Goal: Obtain resource: Obtain resource

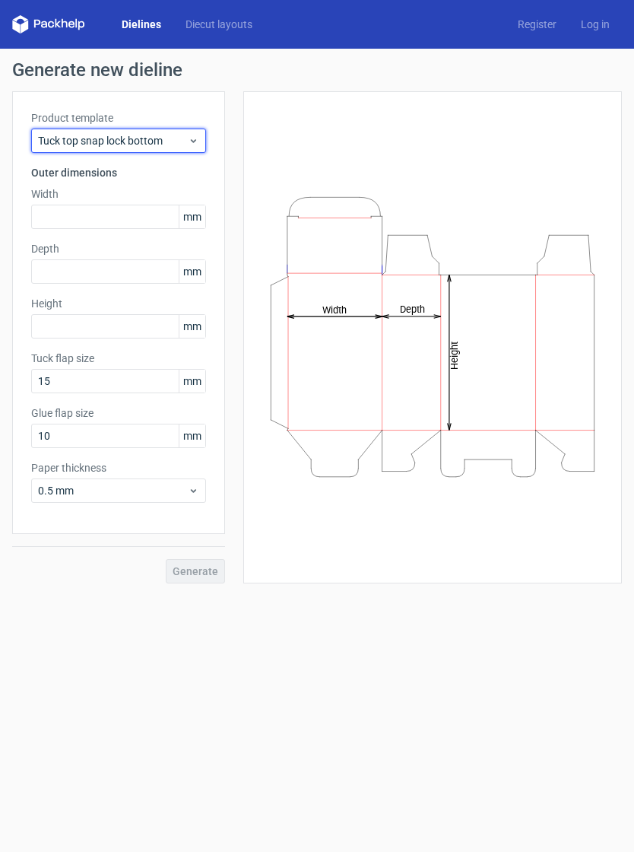
click at [188, 136] on icon at bounding box center [193, 141] width 11 height 12
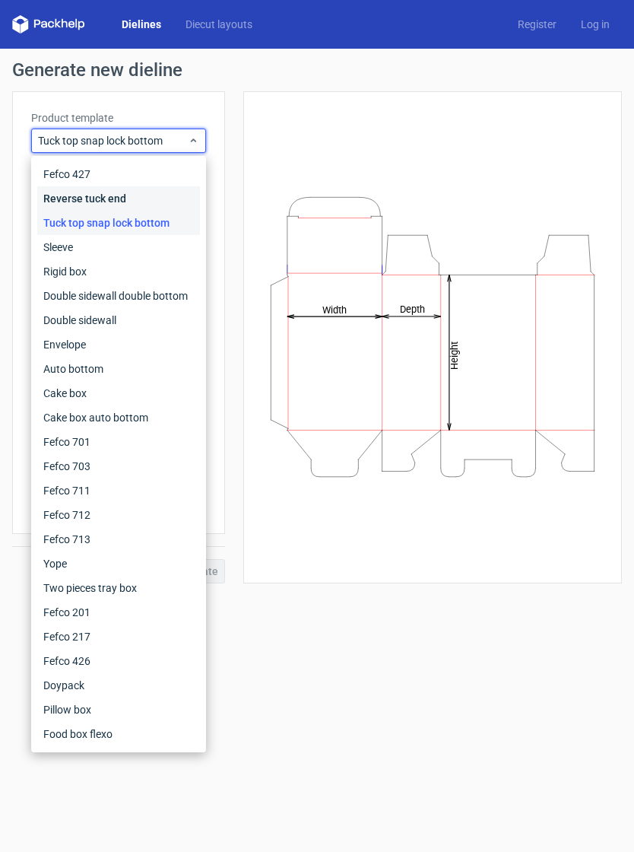
click at [63, 202] on div "Reverse tuck end" at bounding box center [118, 198] width 163 height 24
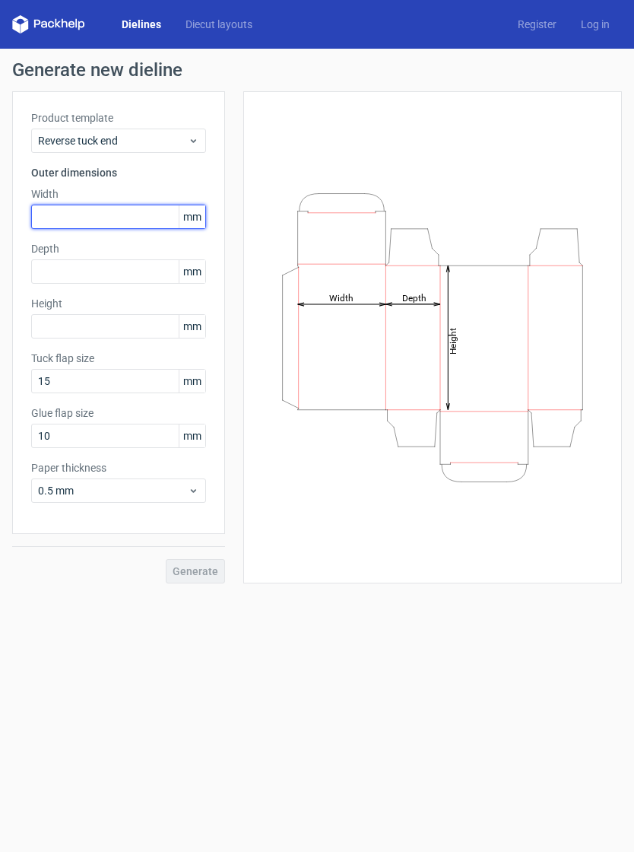
click at [58, 227] on input "text" at bounding box center [118, 217] width 175 height 24
type input "45"
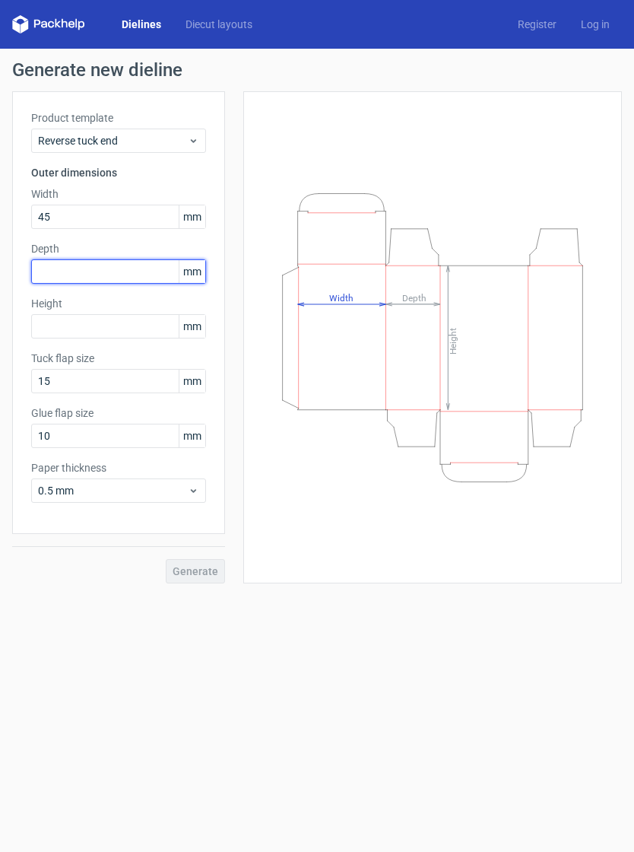
click at [151, 271] on input "text" at bounding box center [118, 271] width 175 height 24
type input "45"
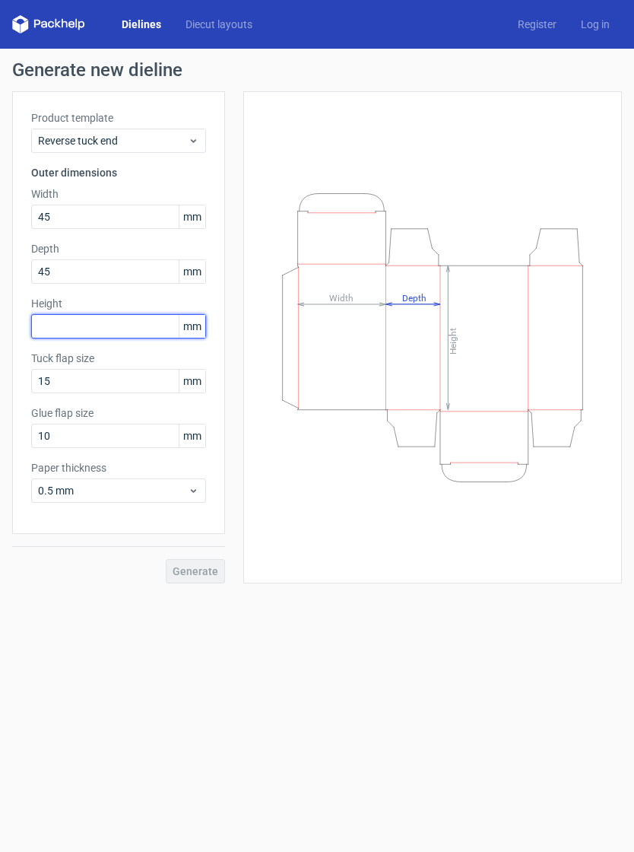
click at [138, 323] on input "text" at bounding box center [118, 326] width 175 height 24
type input "175"
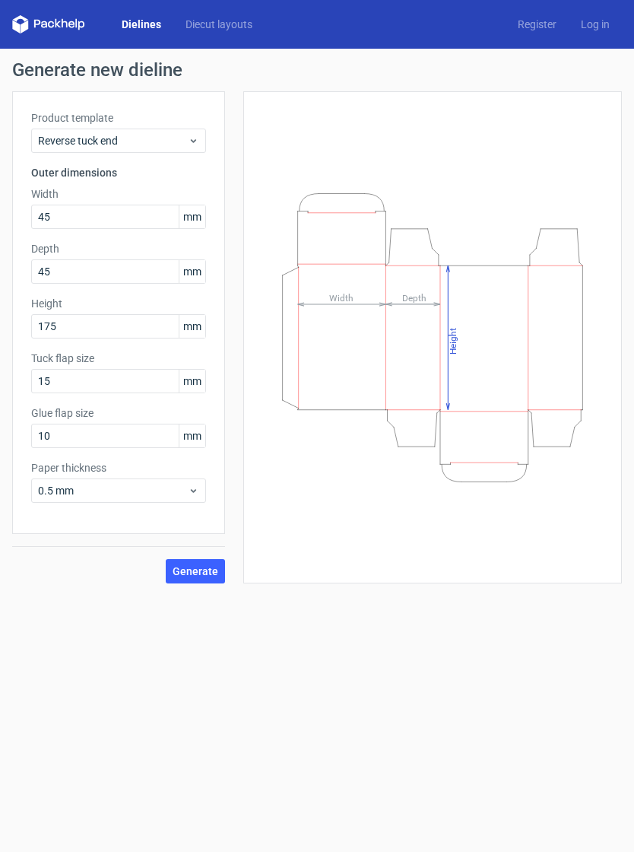
click at [466, 507] on div "Height Depth Width" at bounding box center [432, 337] width 341 height 454
click at [431, 629] on form "Generate new dieline Product template Reverse tuck end Outer dimensions Width 4…" at bounding box center [317, 450] width 634 height 803
click at [486, 512] on div "Height Depth Width" at bounding box center [432, 337] width 341 height 454
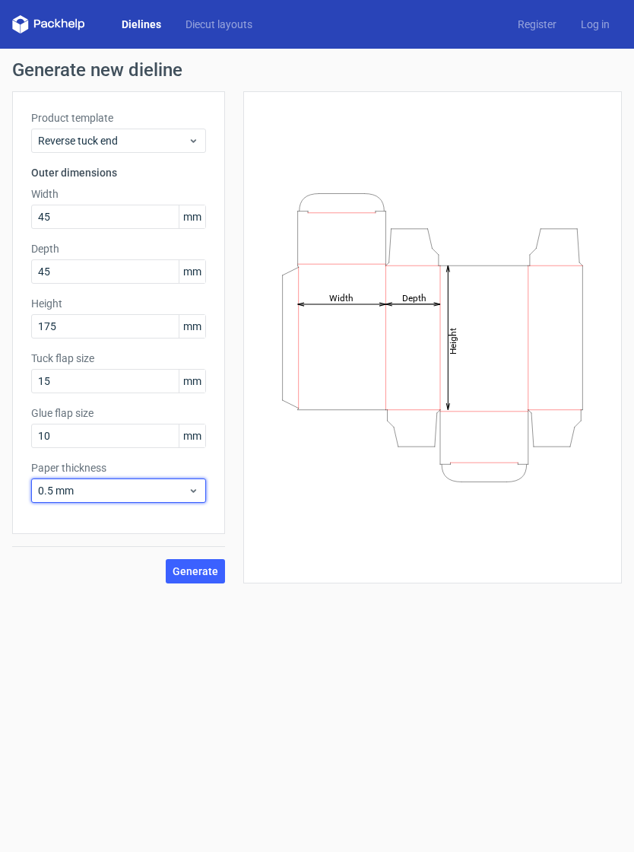
click at [154, 498] on span "0.5 mm" at bounding box center [113, 490] width 150 height 15
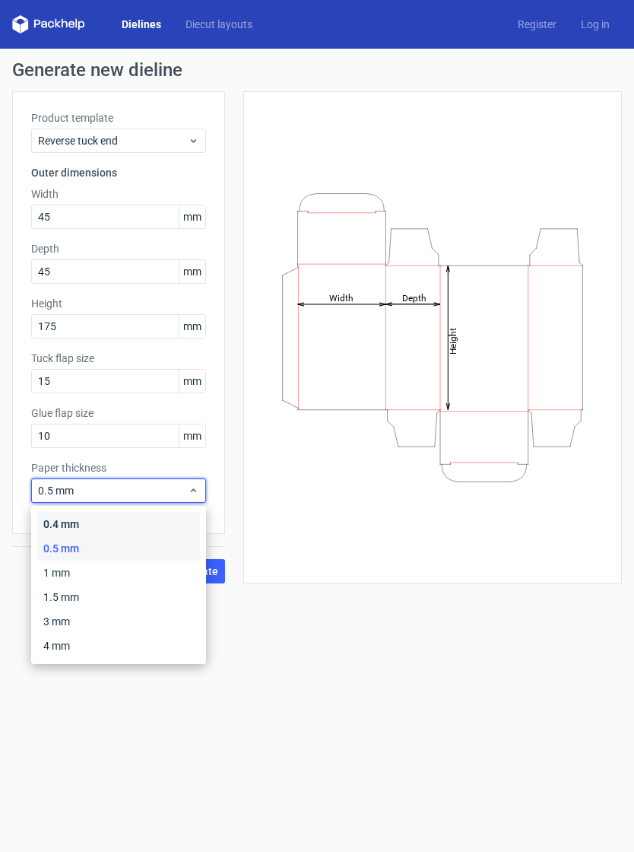
click at [170, 517] on div "0.4 mm" at bounding box center [118, 524] width 163 height 24
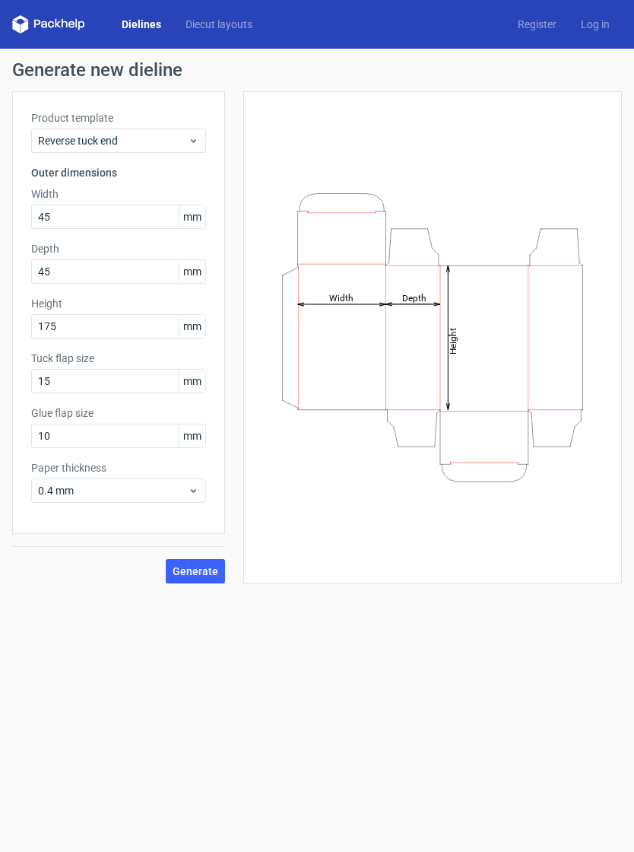
click at [212, 566] on span "Generate" at bounding box center [196, 571] width 46 height 11
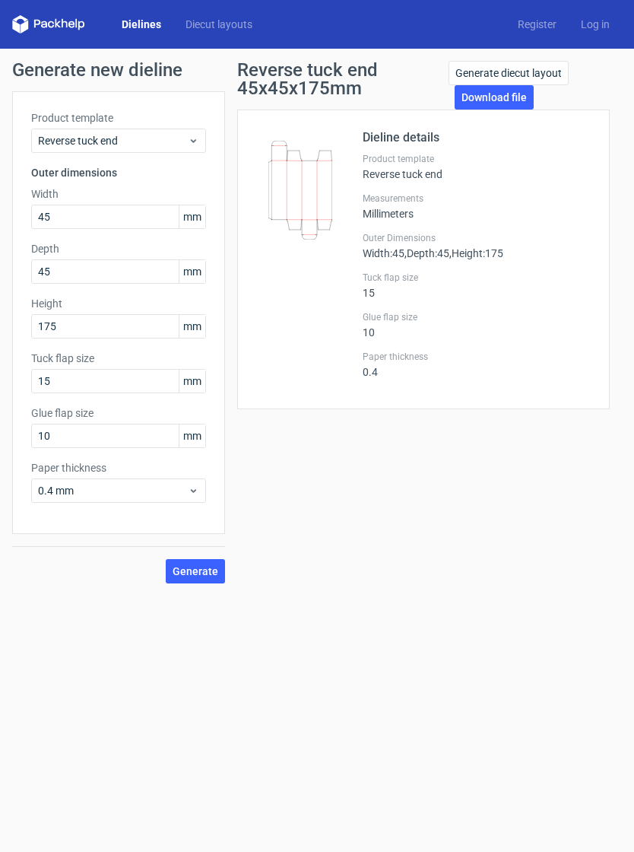
click at [516, 98] on link "Download file" at bounding box center [494, 97] width 79 height 24
click at [109, 142] on span "Reverse tuck end" at bounding box center [113, 140] width 150 height 15
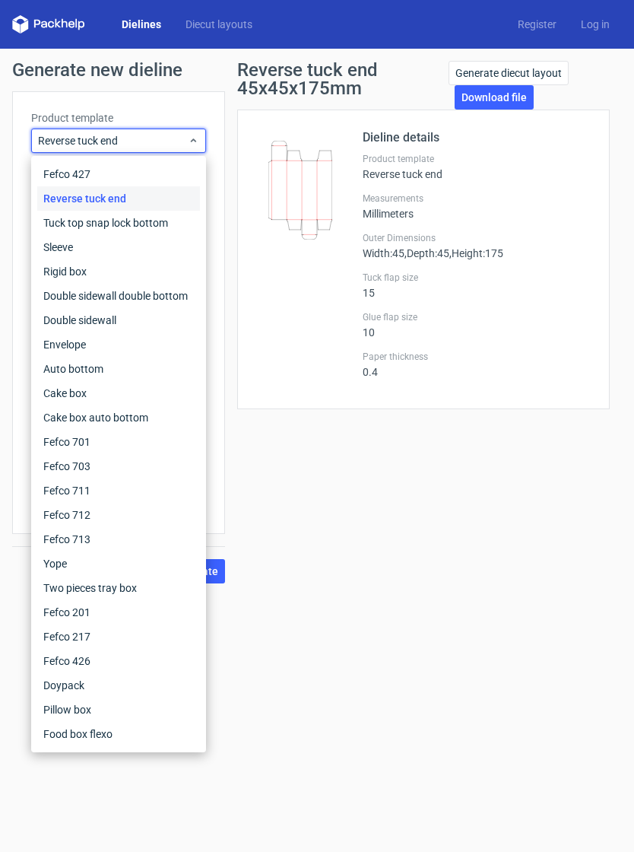
click at [176, 175] on div "Fefco 427" at bounding box center [118, 174] width 163 height 24
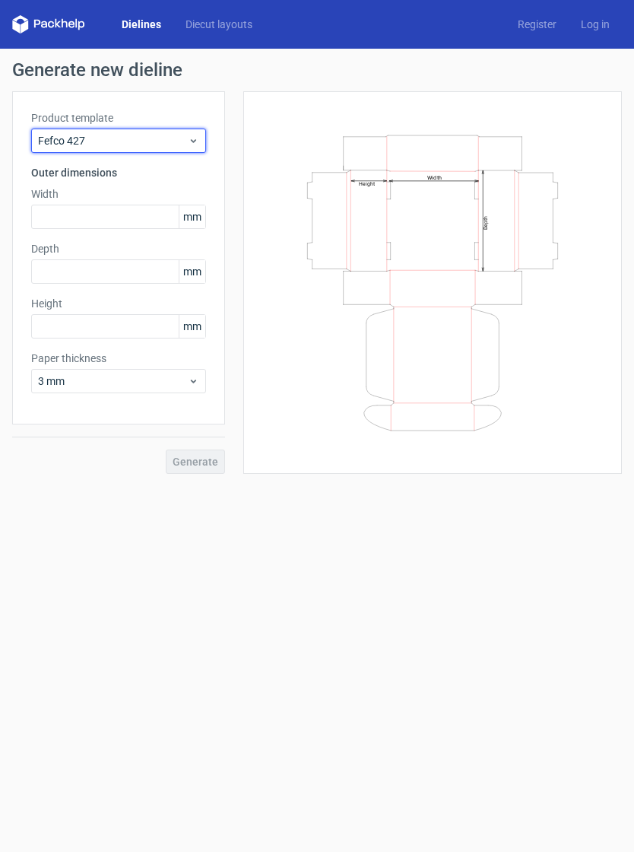
click at [93, 152] on div "Fefco 427" at bounding box center [118, 141] width 175 height 24
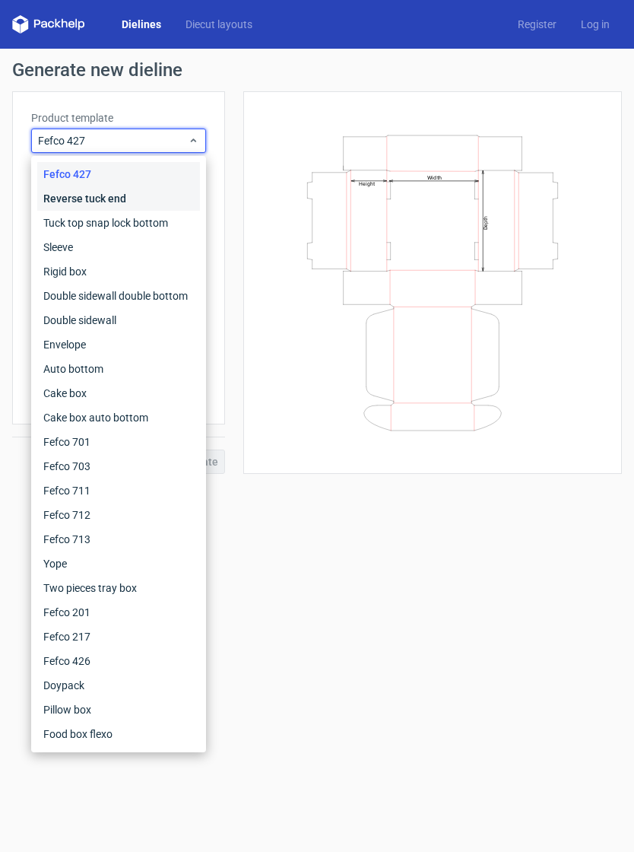
click at [68, 194] on div "Reverse tuck end" at bounding box center [118, 198] width 163 height 24
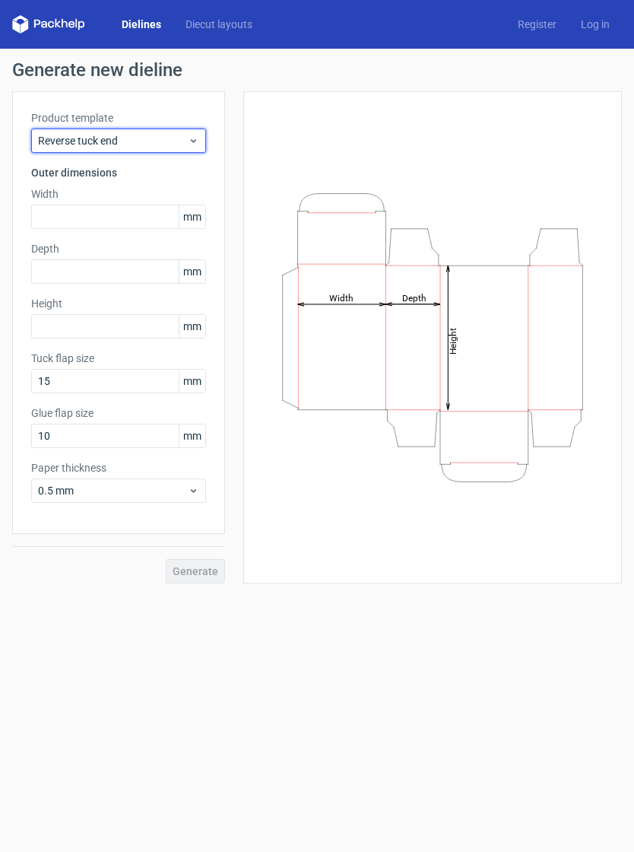
click at [73, 151] on div "Reverse tuck end" at bounding box center [118, 141] width 175 height 24
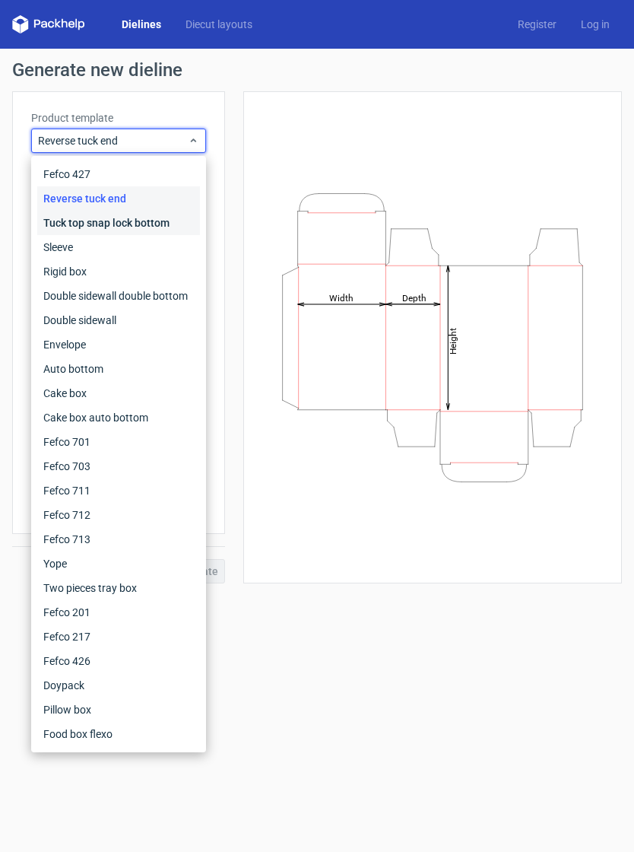
click at [79, 224] on div "Tuck top snap lock bottom" at bounding box center [118, 223] width 163 height 24
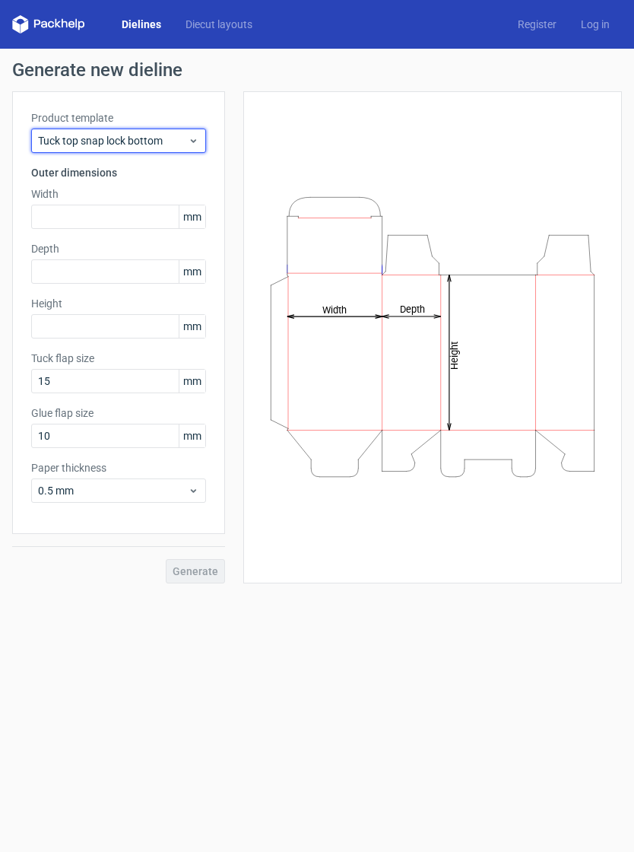
click at [68, 139] on span "Tuck top snap lock bottom" at bounding box center [113, 140] width 150 height 15
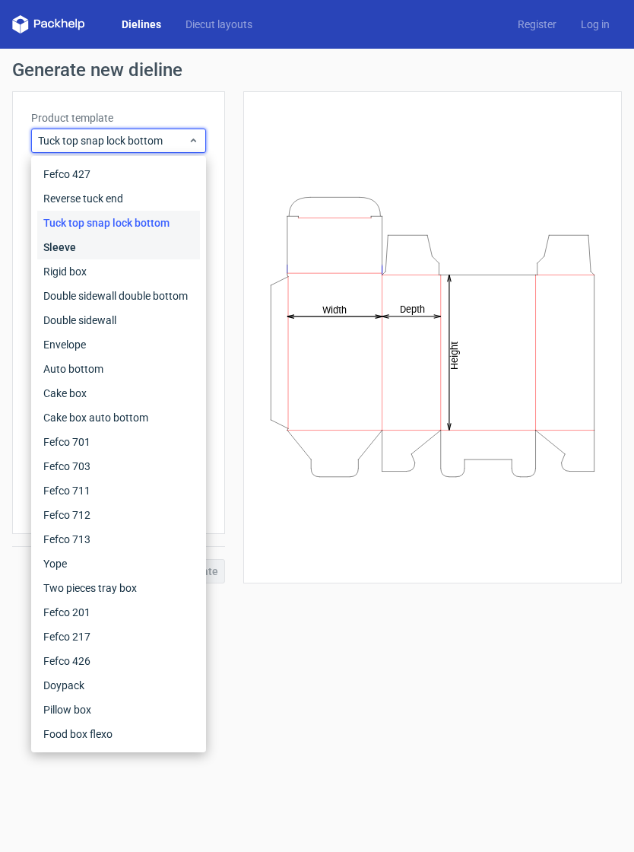
click at [65, 243] on div "Sleeve" at bounding box center [118, 247] width 163 height 24
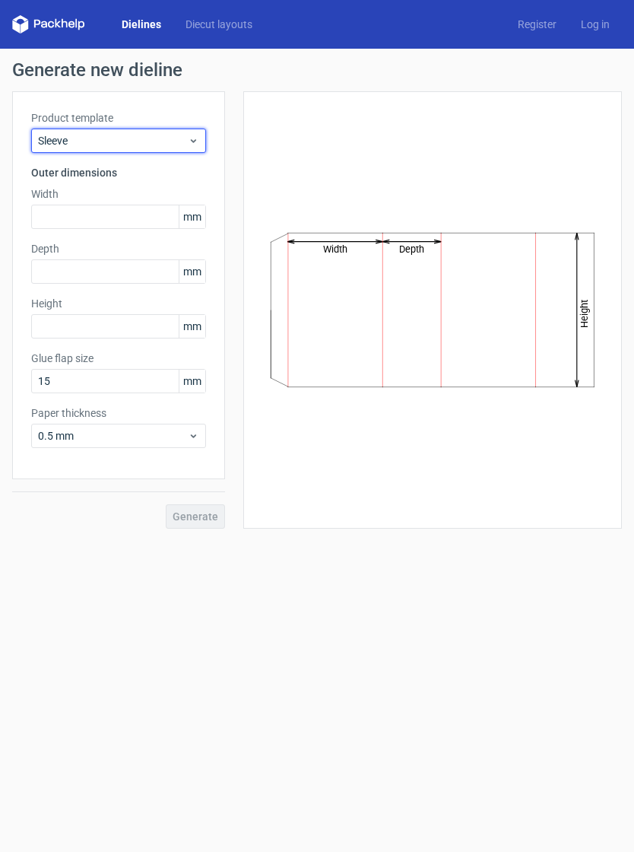
click at [69, 140] on span "Sleeve" at bounding box center [113, 140] width 150 height 15
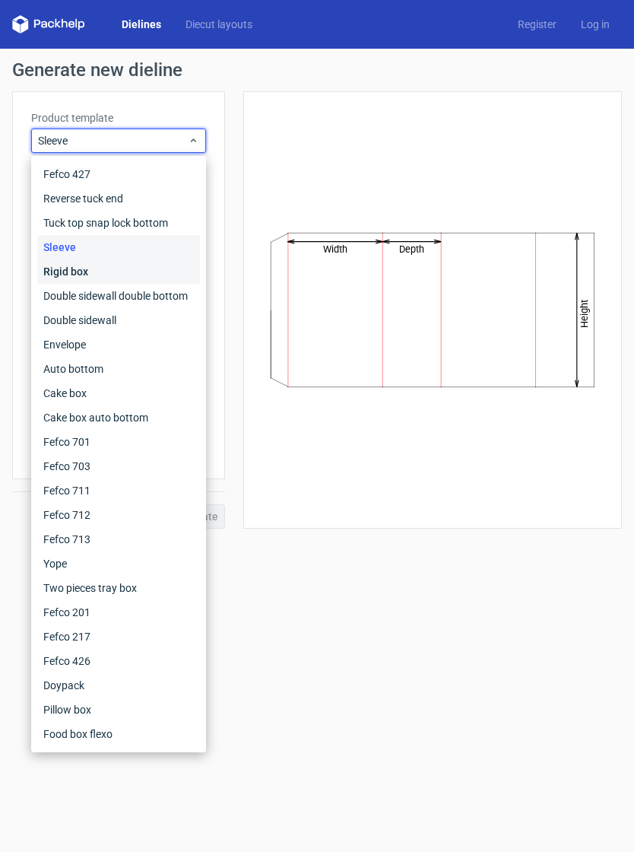
click at [68, 275] on div "Rigid box" at bounding box center [118, 271] width 163 height 24
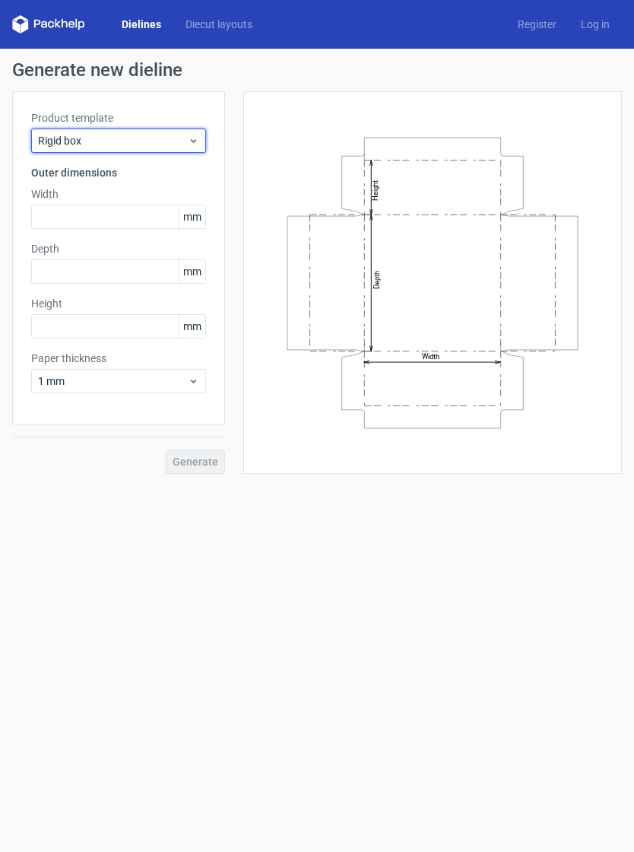
click at [62, 134] on span "Rigid box" at bounding box center [113, 140] width 150 height 15
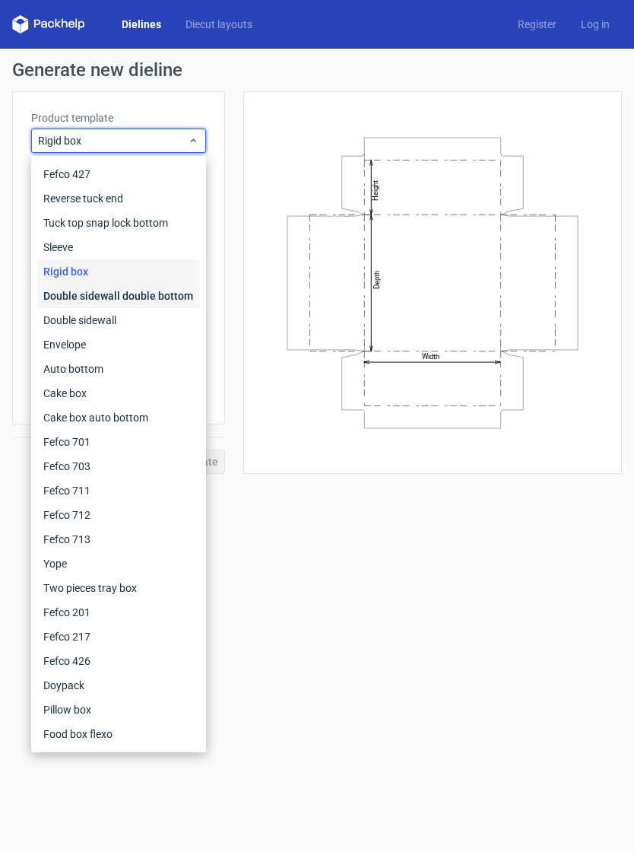
click at [87, 288] on div "Double sidewall double bottom" at bounding box center [118, 296] width 163 height 24
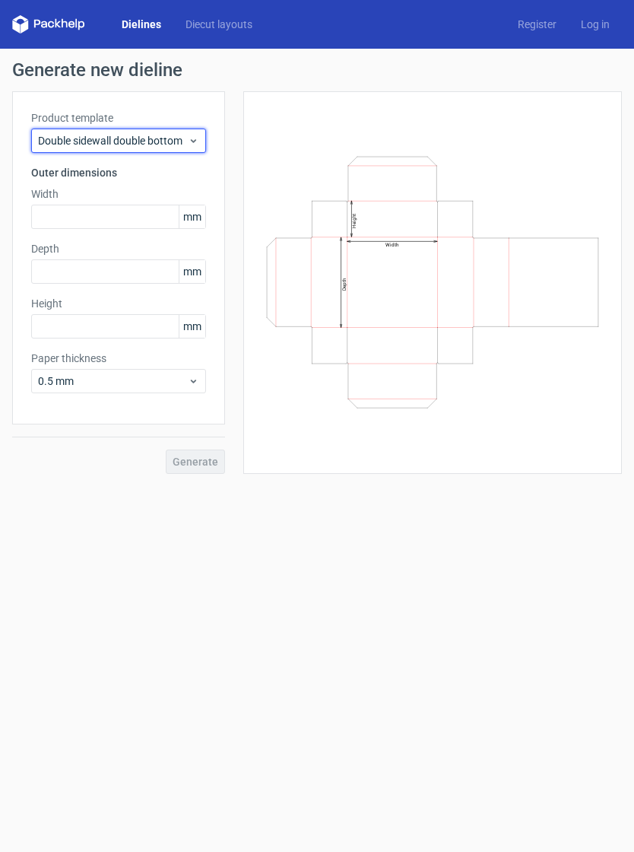
click at [76, 135] on span "Double sidewall double bottom" at bounding box center [113, 140] width 150 height 15
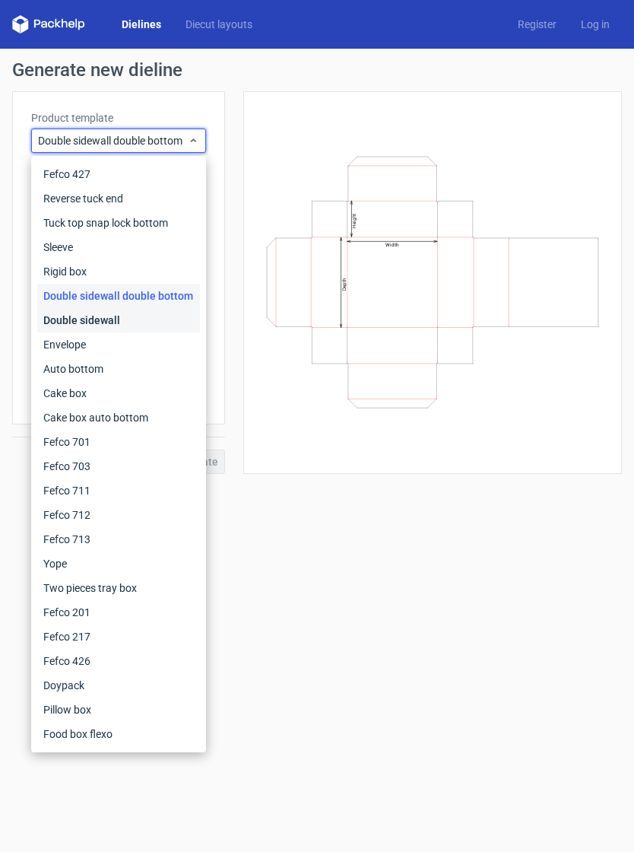
click at [77, 315] on div "Double sidewall" at bounding box center [118, 320] width 163 height 24
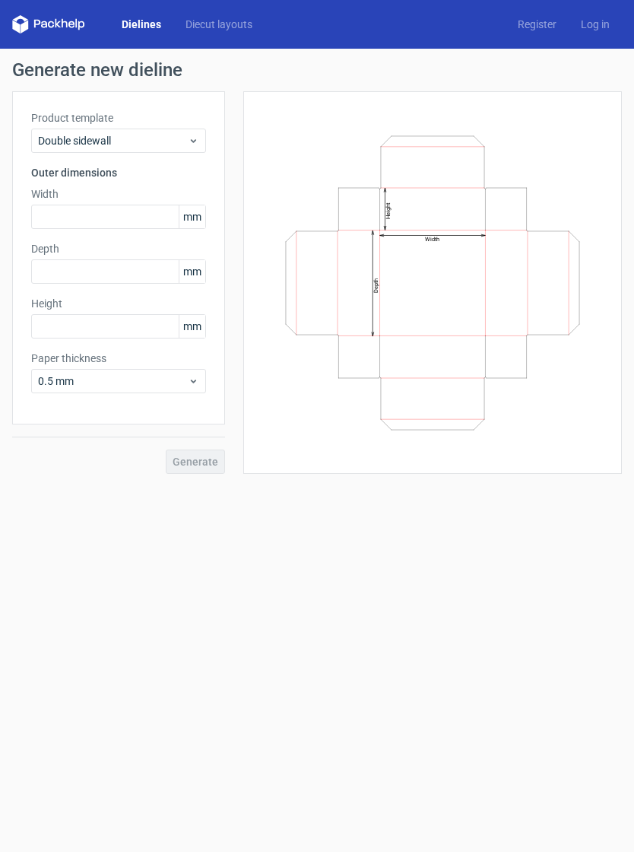
click at [59, 126] on div "Product template Double sidewall" at bounding box center [118, 131] width 175 height 43
click at [62, 145] on span "Double sidewall" at bounding box center [113, 140] width 150 height 15
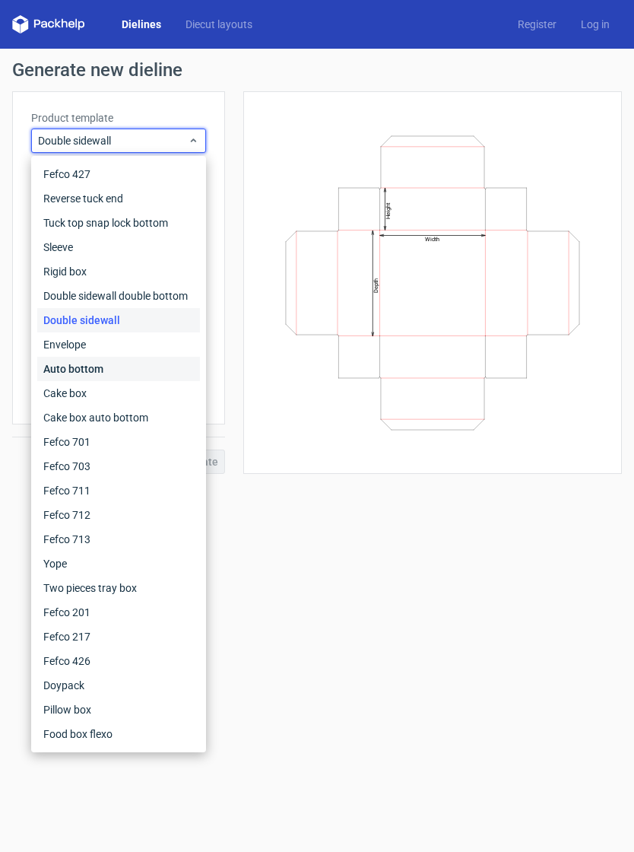
click at [132, 367] on div "Auto bottom" at bounding box center [118, 369] width 163 height 24
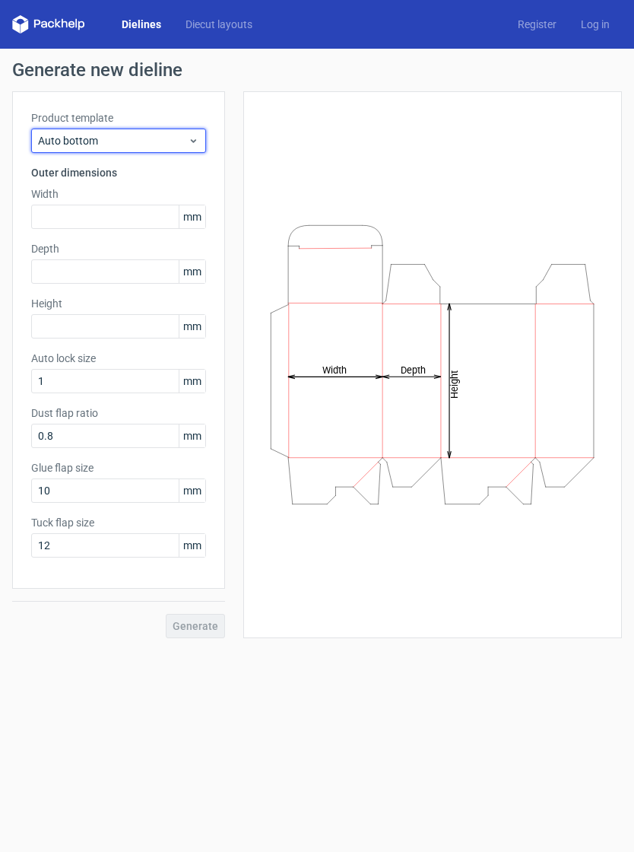
click at [58, 130] on div "Auto bottom" at bounding box center [118, 141] width 175 height 24
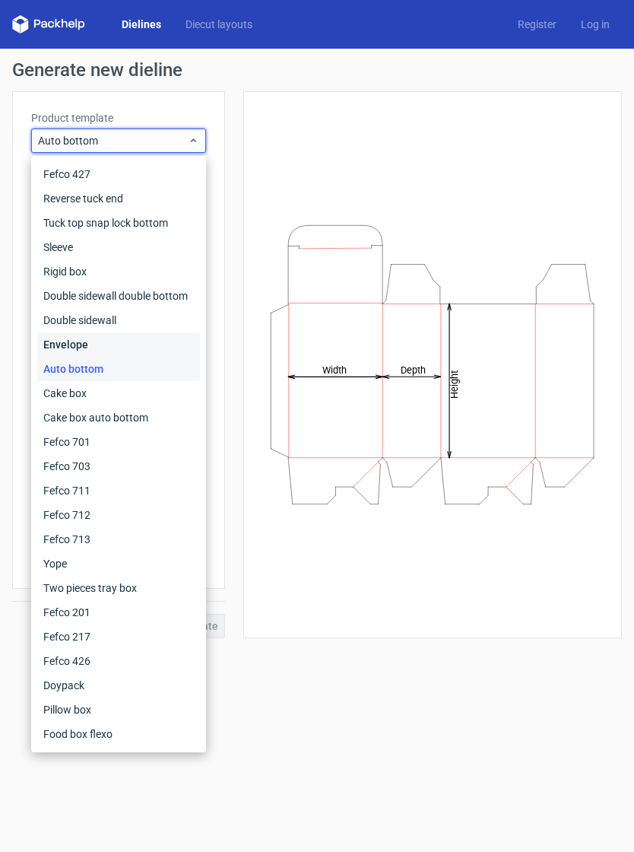
click at [73, 347] on div "Envelope" at bounding box center [118, 344] width 163 height 24
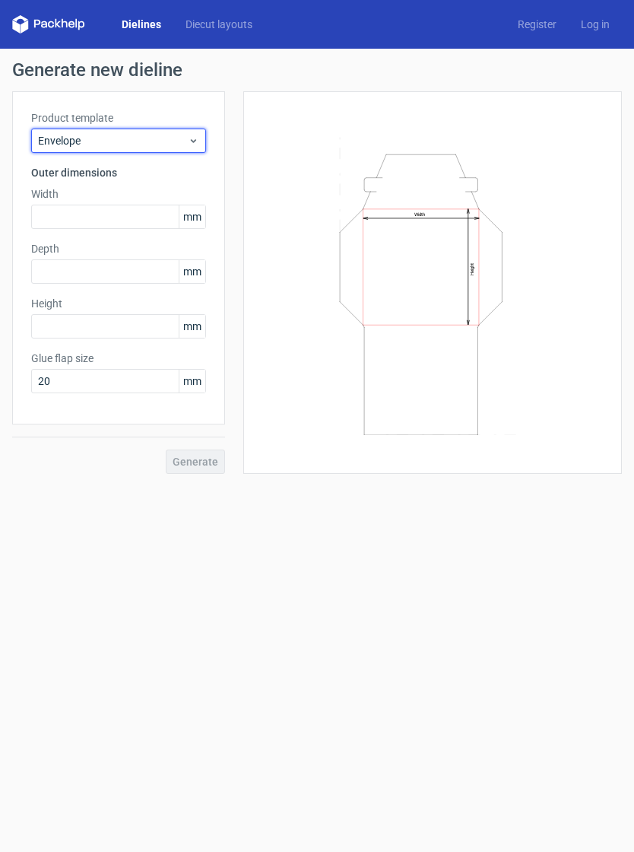
click at [78, 130] on div "Envelope" at bounding box center [118, 141] width 175 height 24
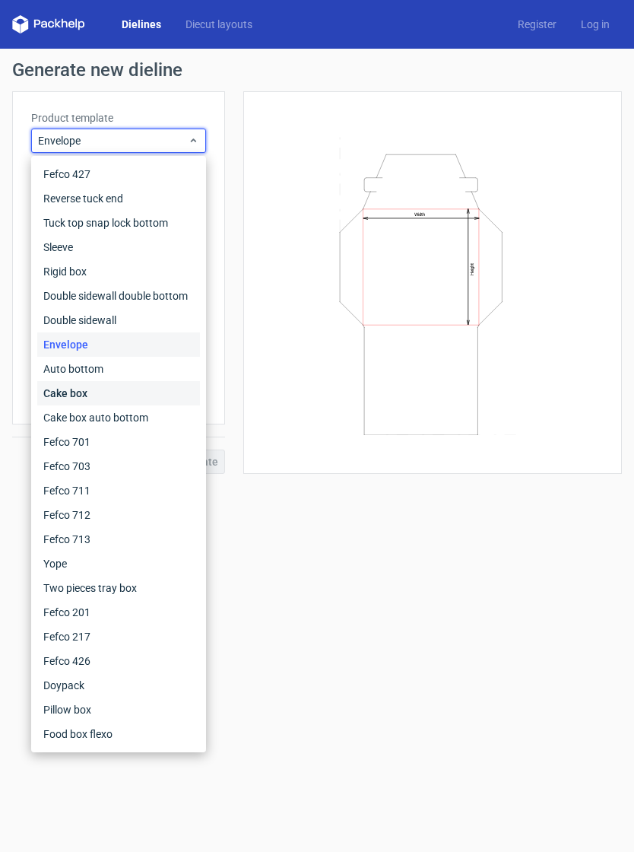
click at [57, 392] on div "Cake box" at bounding box center [118, 393] width 163 height 24
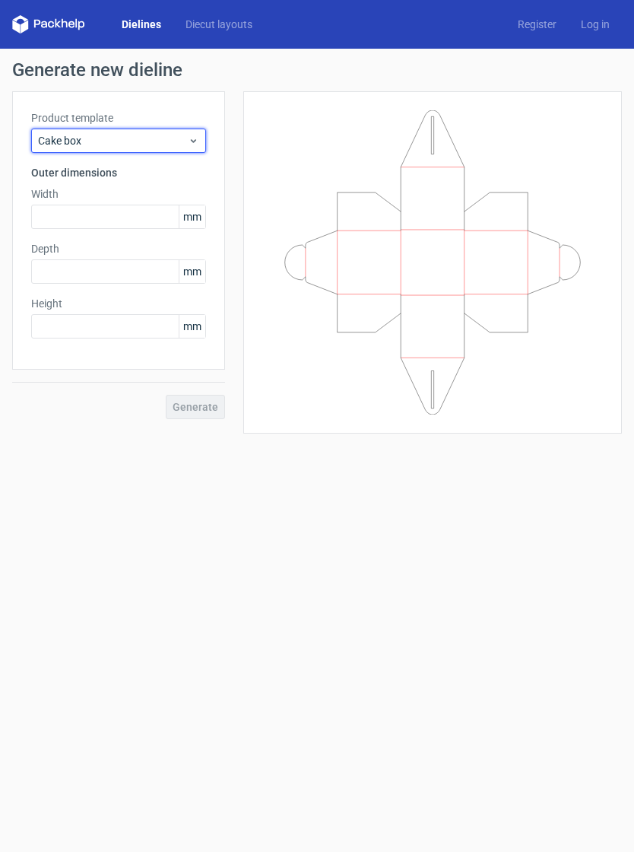
click at [73, 144] on span "Cake box" at bounding box center [113, 140] width 150 height 15
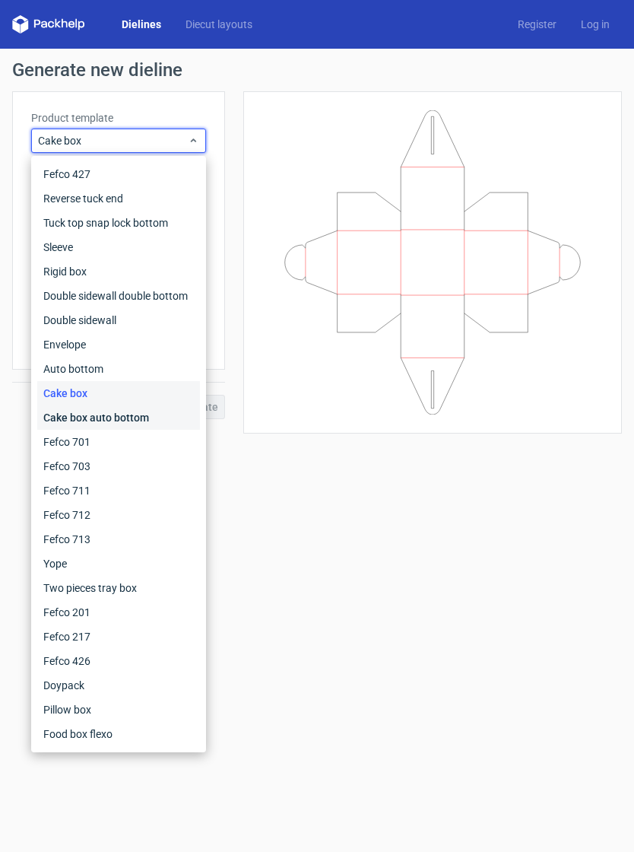
click at [54, 421] on div "Cake box auto bottom" at bounding box center [118, 417] width 163 height 24
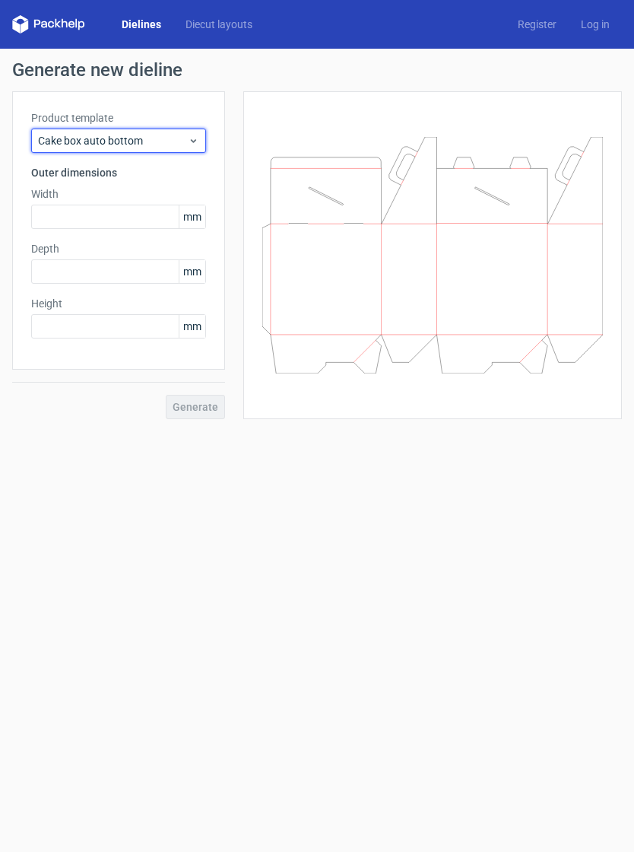
click at [70, 141] on span "Cake box auto bottom" at bounding box center [113, 140] width 150 height 15
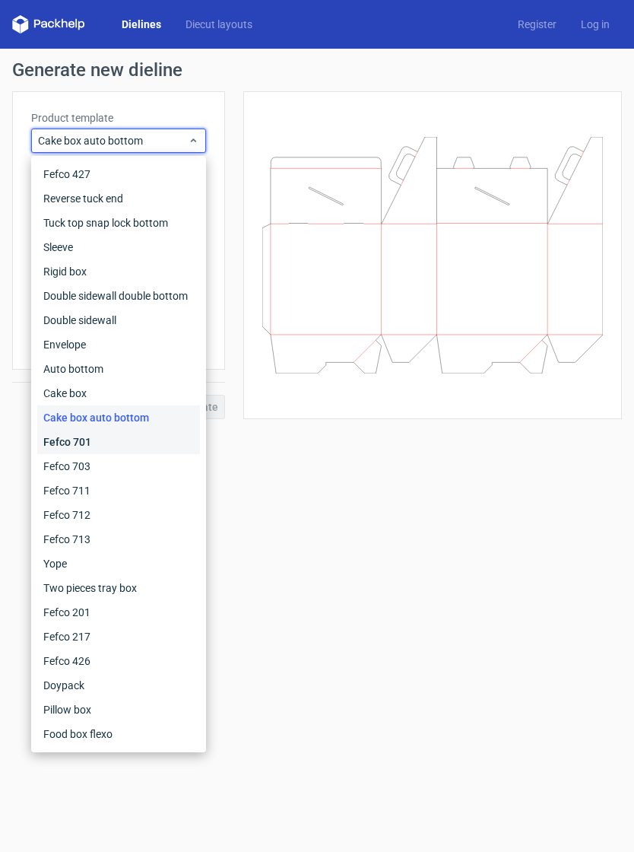
click at [48, 441] on div "Fefco 701" at bounding box center [118, 442] width 163 height 24
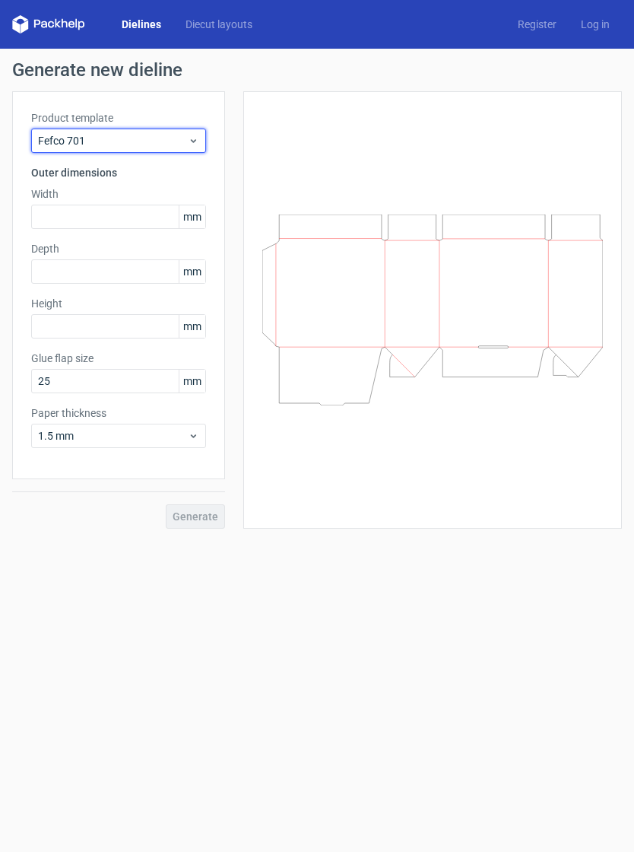
click at [68, 148] on div "Fefco 701" at bounding box center [118, 141] width 175 height 24
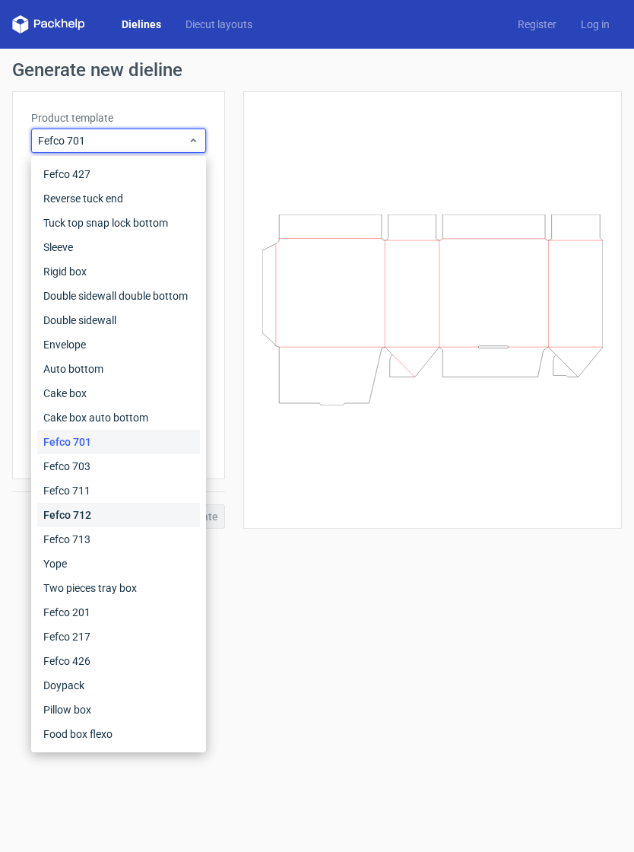
click at [54, 514] on div "Fefco 712" at bounding box center [118, 515] width 163 height 24
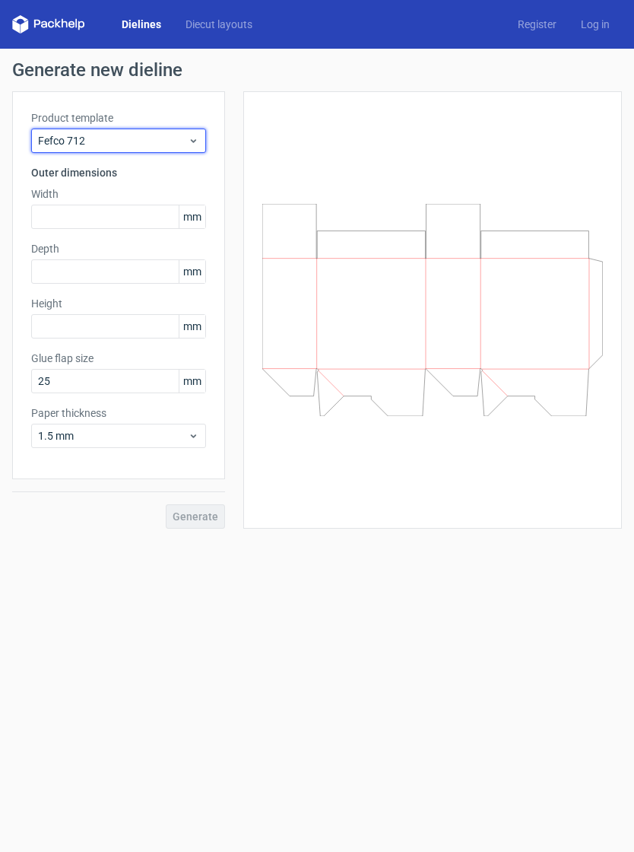
click at [70, 138] on span "Fefco 712" at bounding box center [113, 140] width 150 height 15
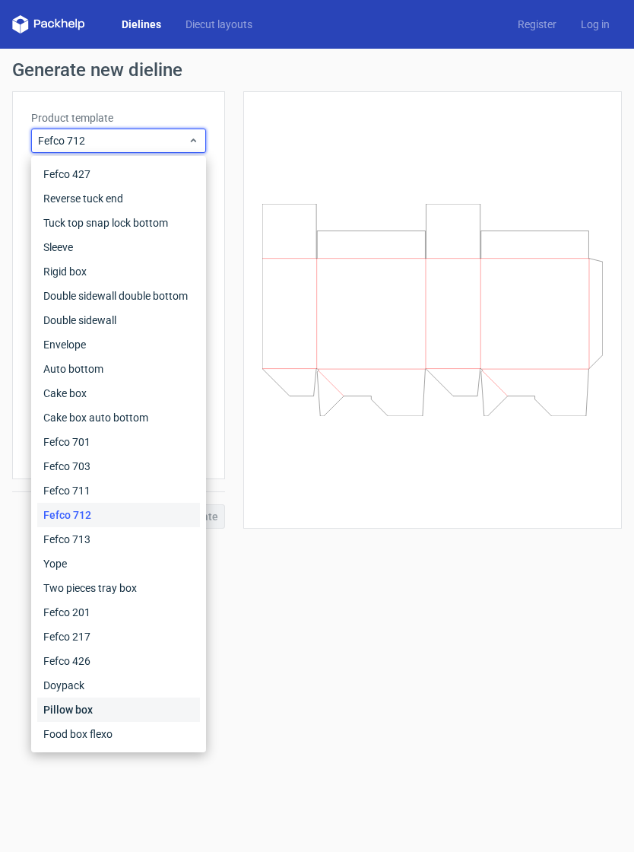
click at [60, 701] on div "Pillow box" at bounding box center [118, 710] width 163 height 24
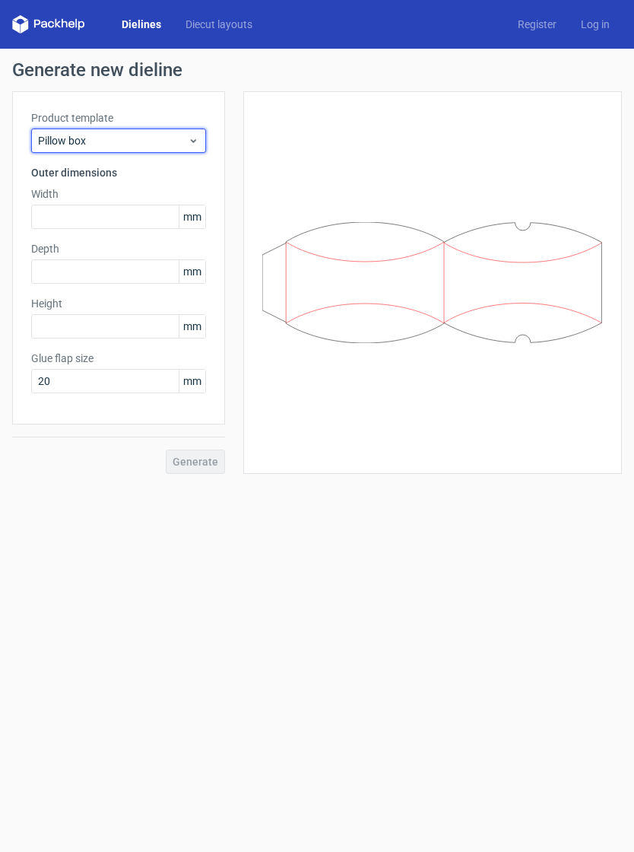
click at [52, 141] on span "Pillow box" at bounding box center [113, 140] width 150 height 15
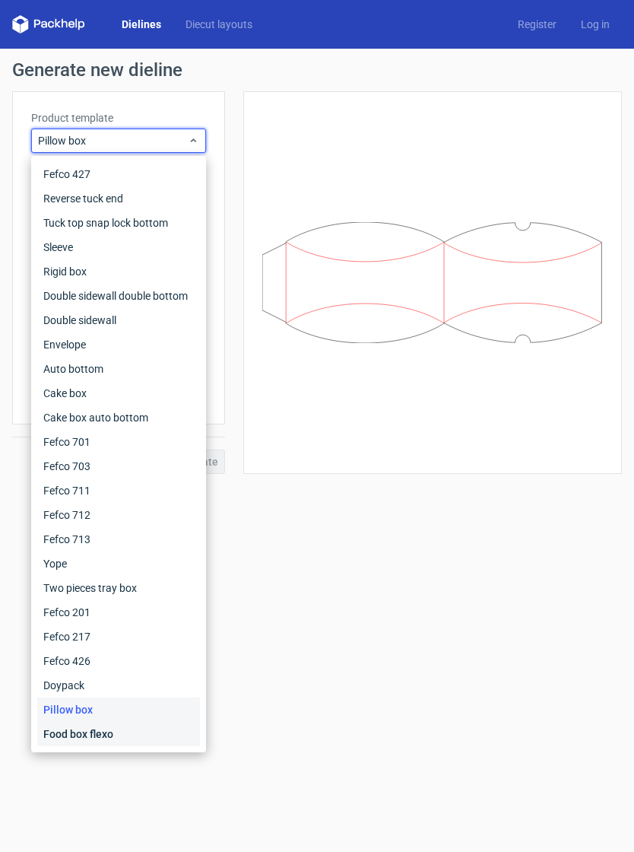
click at [58, 733] on div "Food box flexo" at bounding box center [118, 734] width 163 height 24
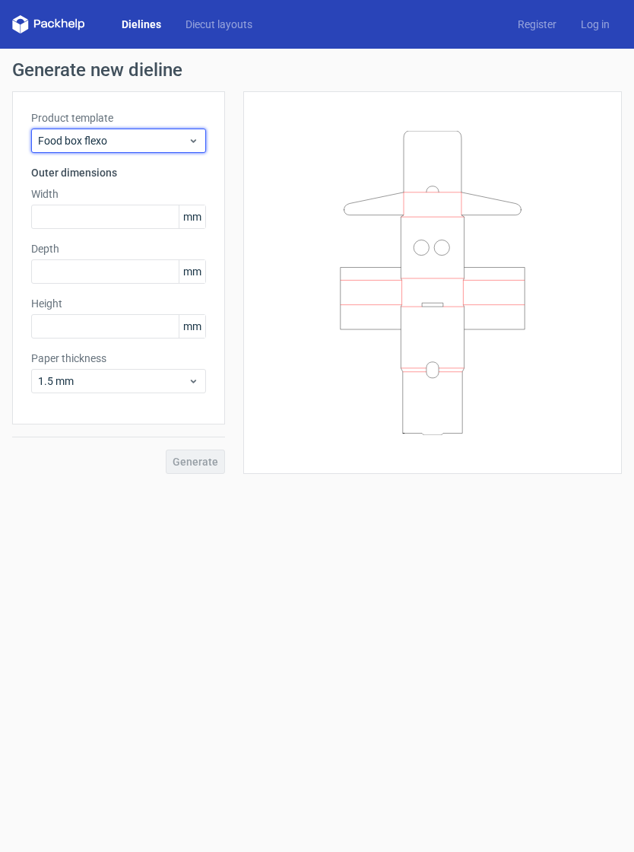
click at [74, 147] on span "Food box flexo" at bounding box center [113, 140] width 150 height 15
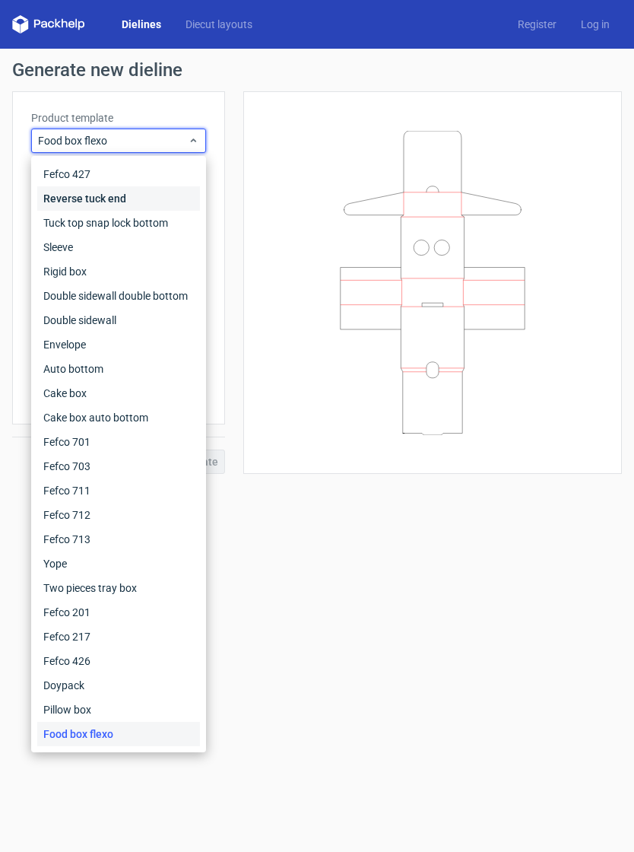
click at [72, 205] on div "Reverse tuck end" at bounding box center [118, 198] width 163 height 24
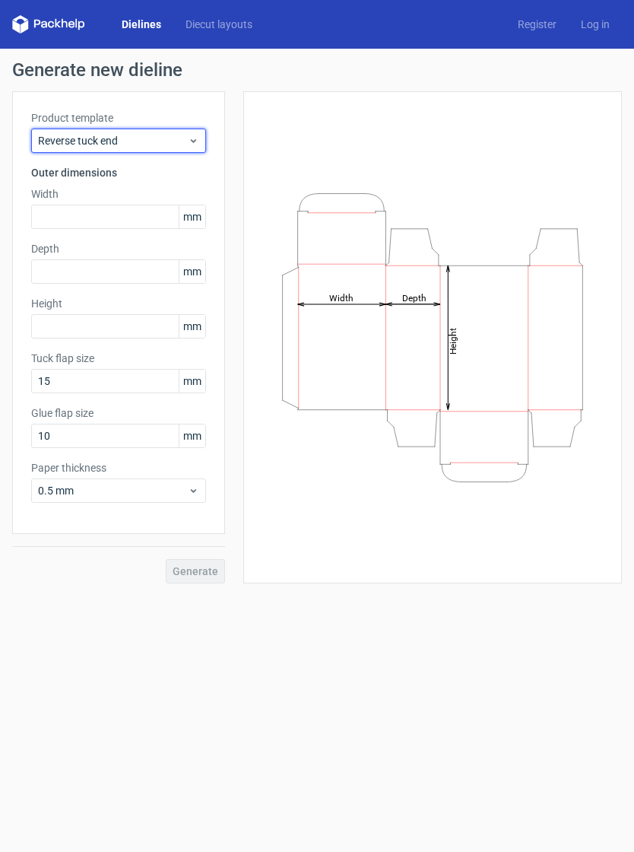
click at [72, 151] on div "Reverse tuck end" at bounding box center [118, 141] width 175 height 24
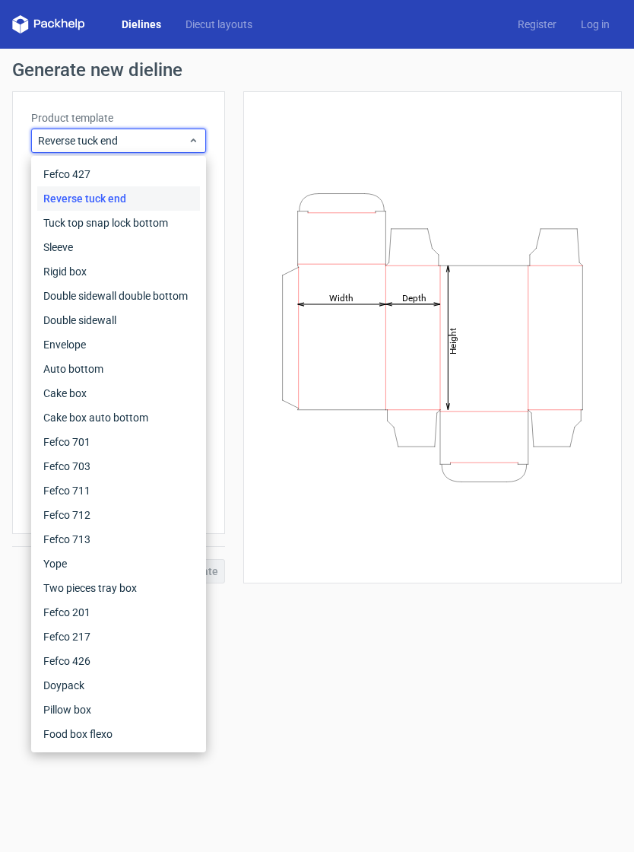
click at [619, 174] on div "Height Depth Width" at bounding box center [432, 337] width 379 height 492
